Goal: Task Accomplishment & Management: Complete application form

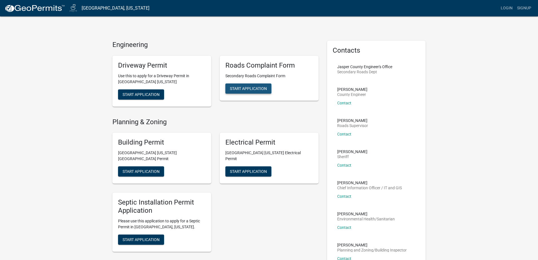
click at [242, 88] on span "Start Application" at bounding box center [248, 88] width 37 height 5
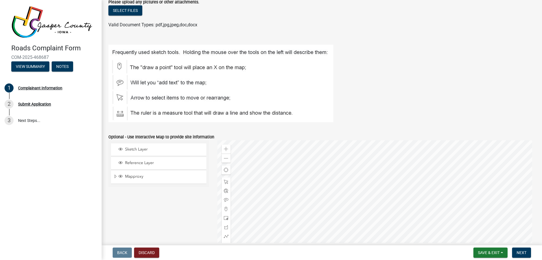
scroll to position [420, 0]
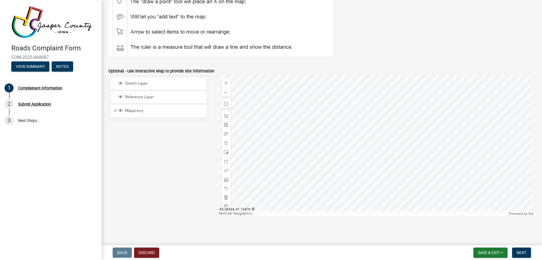
click at [328, 130] on div at bounding box center [376, 144] width 318 height 141
click at [226, 82] on span at bounding box center [226, 83] width 5 height 5
click at [421, 179] on div at bounding box center [376, 144] width 318 height 141
click at [413, 143] on div at bounding box center [376, 144] width 318 height 141
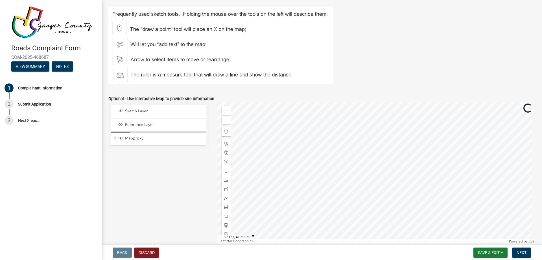
scroll to position [363, 0]
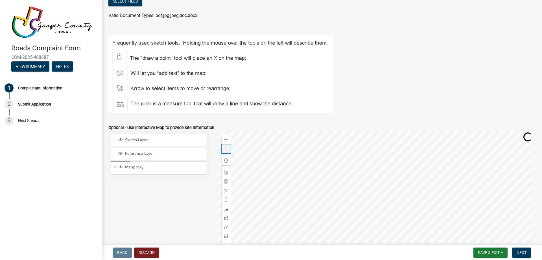
click at [224, 149] on span at bounding box center [226, 149] width 5 height 5
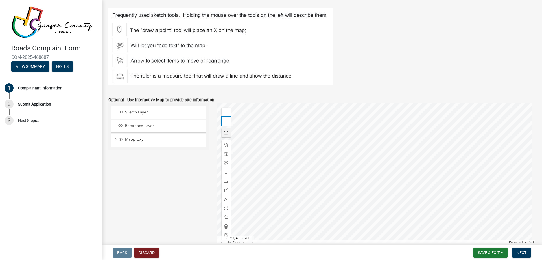
scroll to position [392, 0]
click at [225, 110] on span at bounding box center [226, 111] width 5 height 5
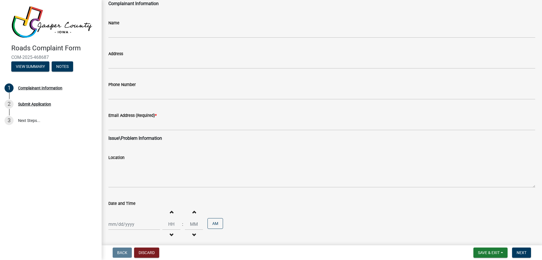
scroll to position [56, 0]
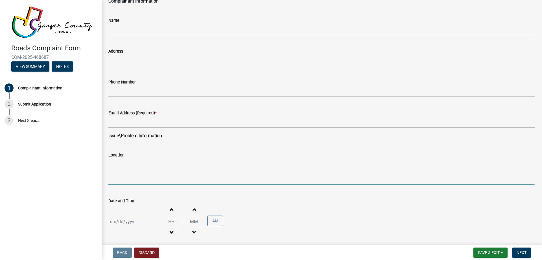
click at [124, 182] on textarea "Location" at bounding box center [321, 171] width 427 height 27
click at [112, 171] on textarea "Location" at bounding box center [321, 171] width 427 height 27
click at [157, 162] on textarea "Traffic on [GEOGRAPHIC_DATA] W tend to speed excessively" at bounding box center [321, 171] width 427 height 27
click at [158, 162] on textarea "Traffic on [GEOGRAPHIC_DATA] W tend to speed excessively" at bounding box center [321, 171] width 427 height 27
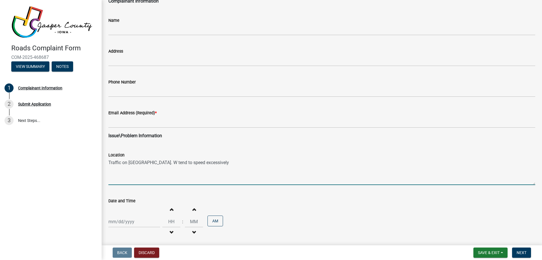
click at [166, 163] on textarea "Traffic on [GEOGRAPHIC_DATA]. W tend to speed excessively" at bounding box center [321, 171] width 427 height 27
click at [221, 160] on textarea "Traffic on [GEOGRAPHIC_DATA]. W tend to speed excessively" at bounding box center [321, 171] width 427 height 27
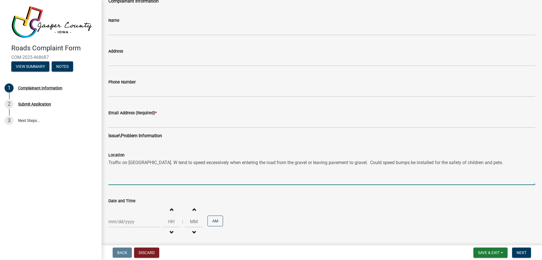
click at [425, 161] on textarea "Traffic on [GEOGRAPHIC_DATA]. W tend to speed excessively when entering the roa…" at bounding box center [321, 171] width 427 height 27
type textarea "Traffic on [GEOGRAPHIC_DATA]. W tend to speed excessively when entering the roa…"
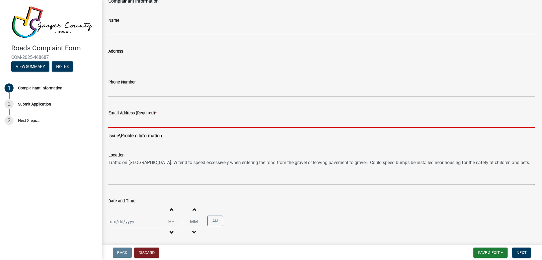
click at [147, 124] on input "Email Address (Required) *" at bounding box center [321, 122] width 427 height 12
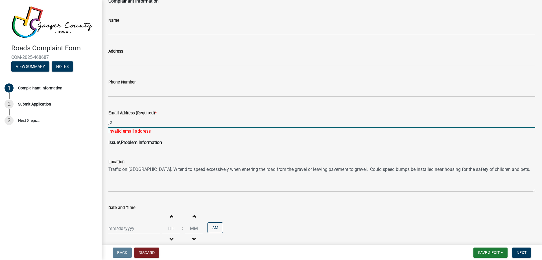
type input "j"
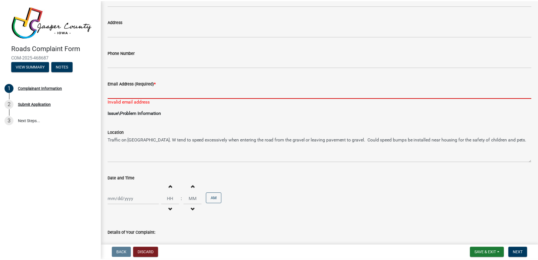
scroll to position [85, 0]
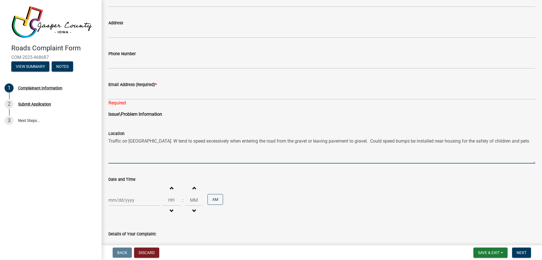
click at [519, 141] on textarea "Traffic on [GEOGRAPHIC_DATA]. W tend to speed excessively when entering the roa…" at bounding box center [321, 150] width 427 height 27
click at [424, 143] on textarea "Traffic on [GEOGRAPHIC_DATA]. W tend to speed excessively when entering the roa…" at bounding box center [321, 150] width 427 height 27
click at [425, 141] on textarea "Traffic on [GEOGRAPHIC_DATA]. W tend to speed excessively when entering the roa…" at bounding box center [321, 150] width 427 height 27
drag, startPoint x: 109, startPoint y: 139, endPoint x: 150, endPoint y: 154, distance: 43.1
click at [150, 154] on textarea "Traffic on [GEOGRAPHIC_DATA]. W tend to speed excessively when entering the roa…" at bounding box center [321, 150] width 427 height 27
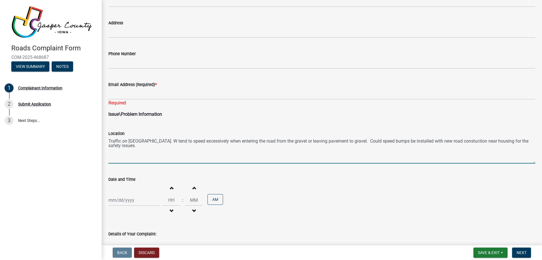
type textarea "Traffic on [GEOGRAPHIC_DATA]. W tend to speed excessively when entering the roa…"
